Goal: Task Accomplishment & Management: Manage account settings

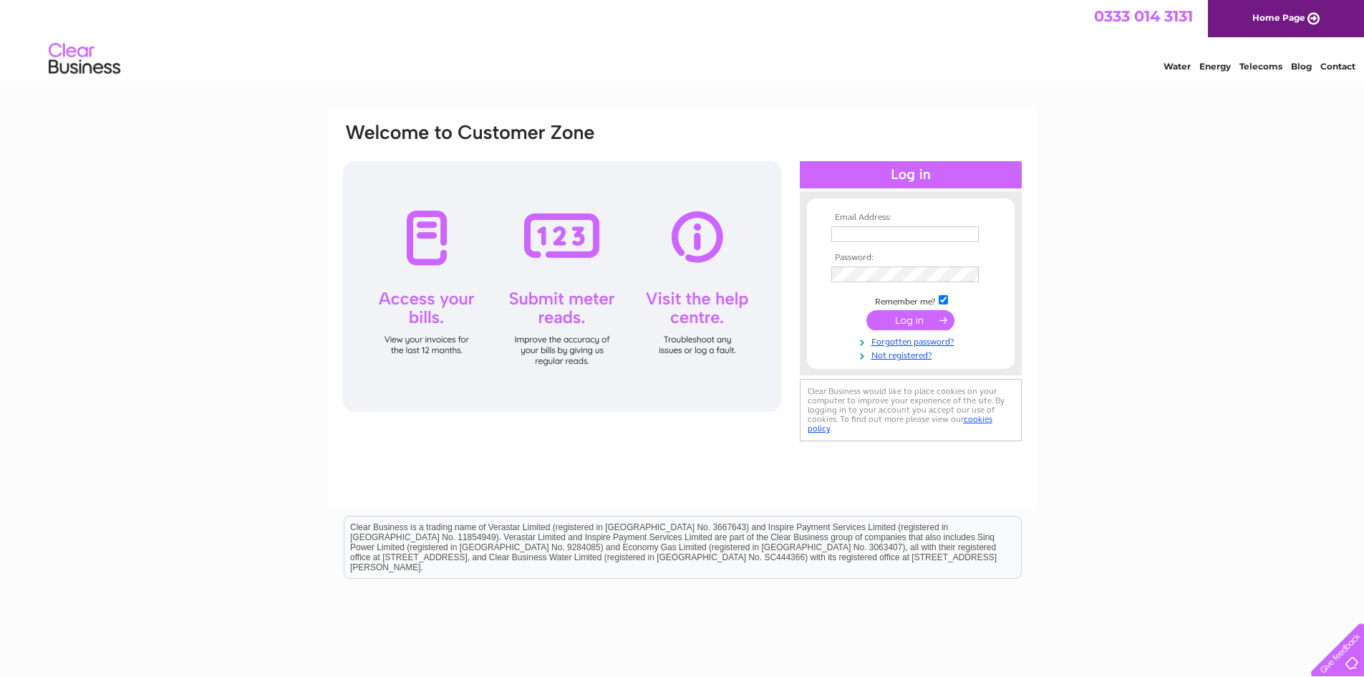
type input "[EMAIL_ADDRESS][PERSON_NAME][DOMAIN_NAME]"
click at [908, 323] on input "submit" at bounding box center [910, 320] width 88 height 20
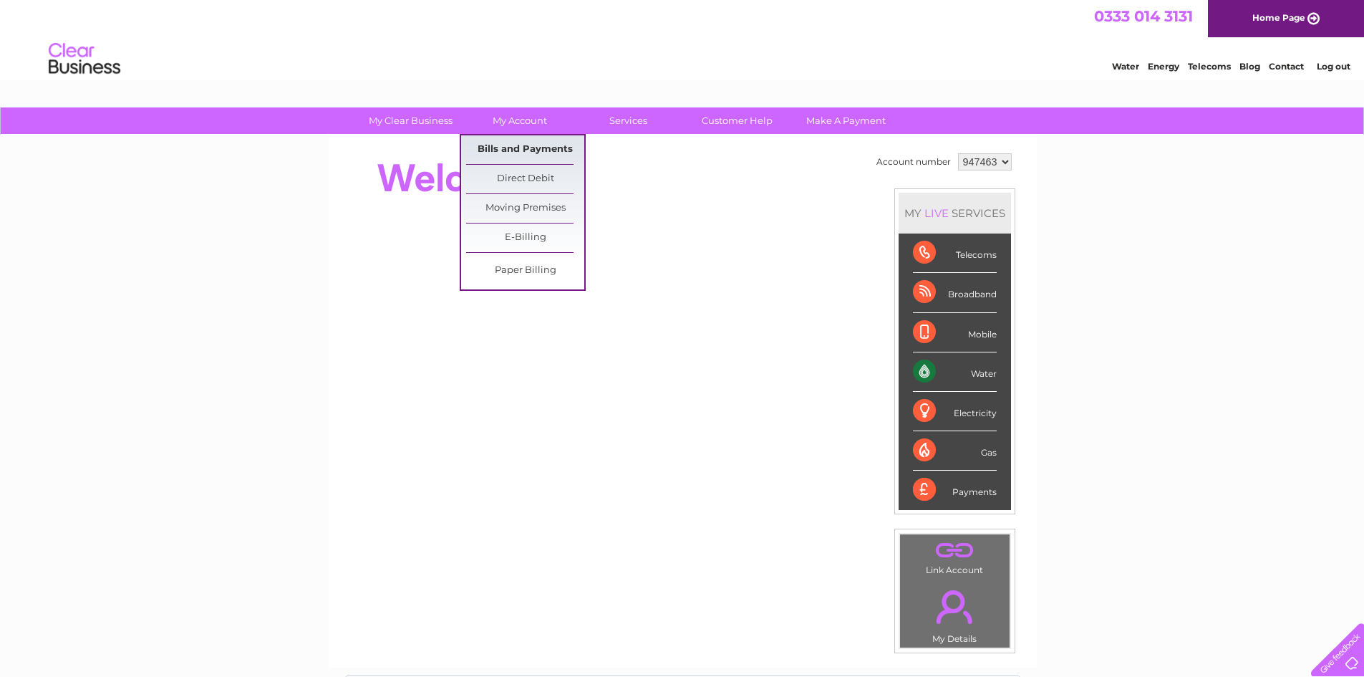
click at [529, 141] on link "Bills and Payments" at bounding box center [525, 149] width 118 height 29
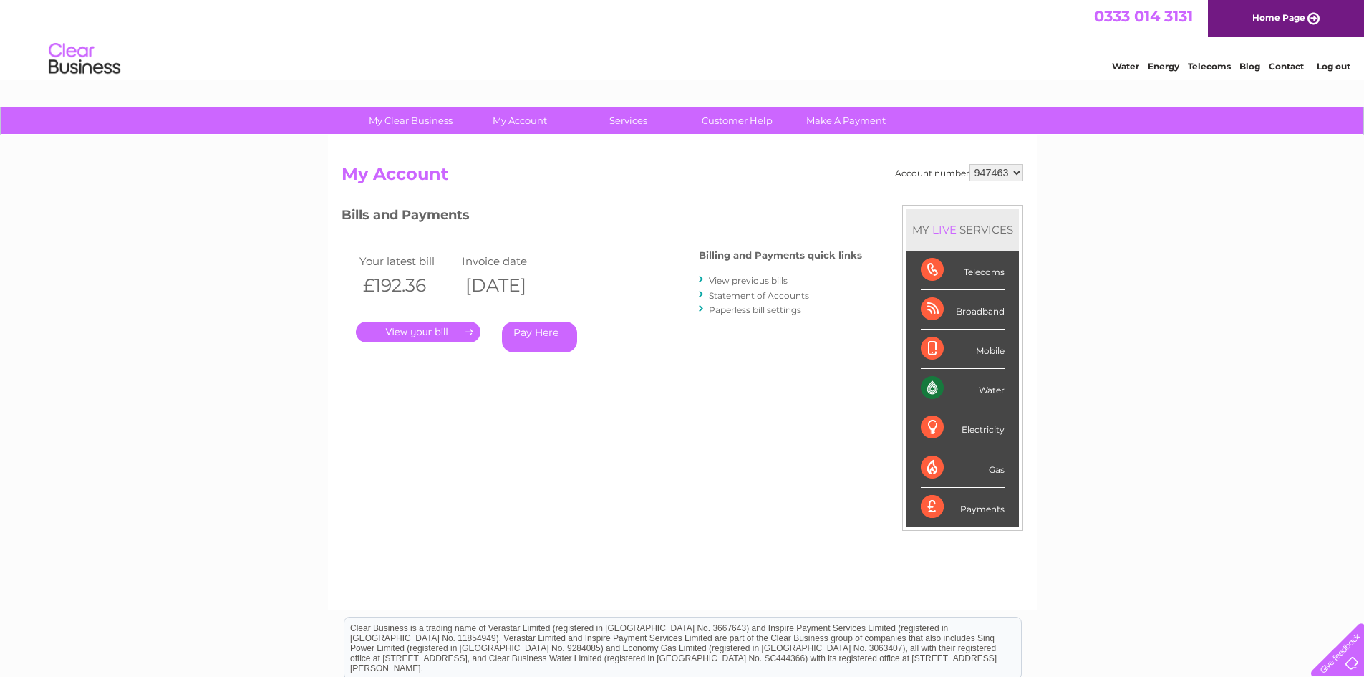
drag, startPoint x: 405, startPoint y: 332, endPoint x: 422, endPoint y: 379, distance: 49.4
click at [405, 332] on link "." at bounding box center [418, 331] width 125 height 21
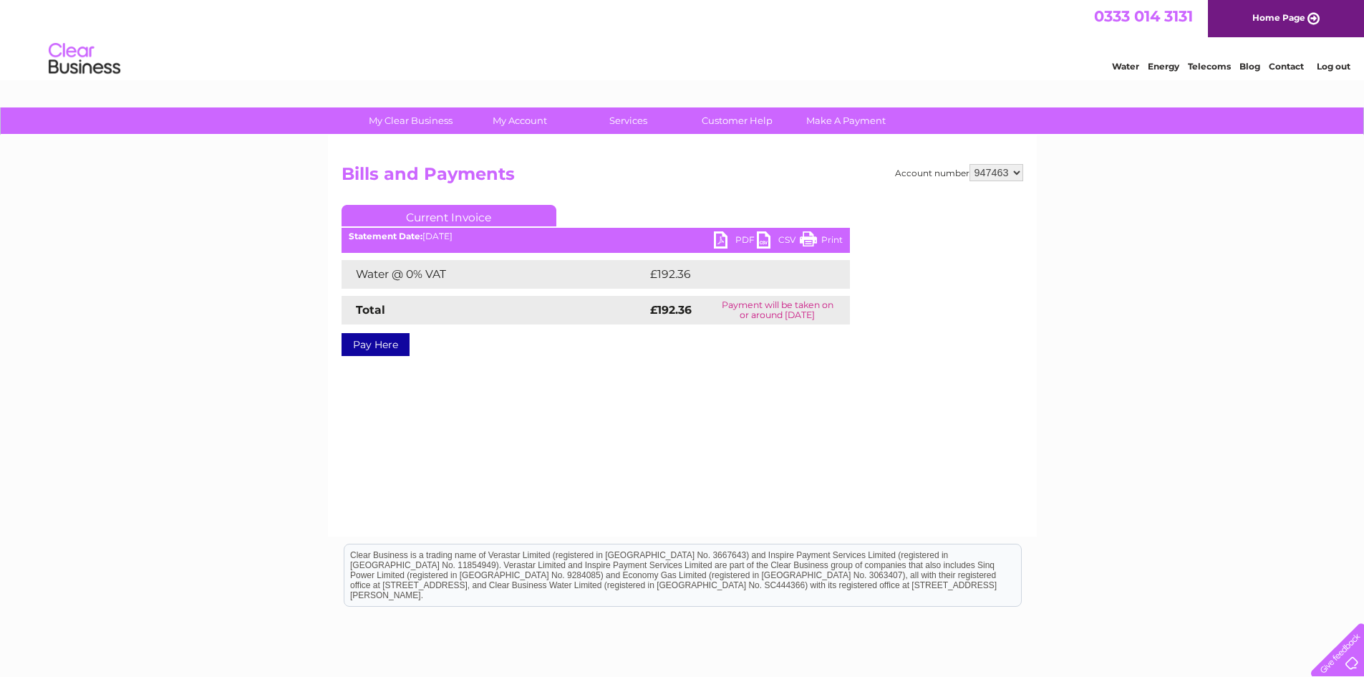
click at [721, 239] on link "PDF" at bounding box center [735, 241] width 43 height 21
